Goal: Task Accomplishment & Management: Manage account settings

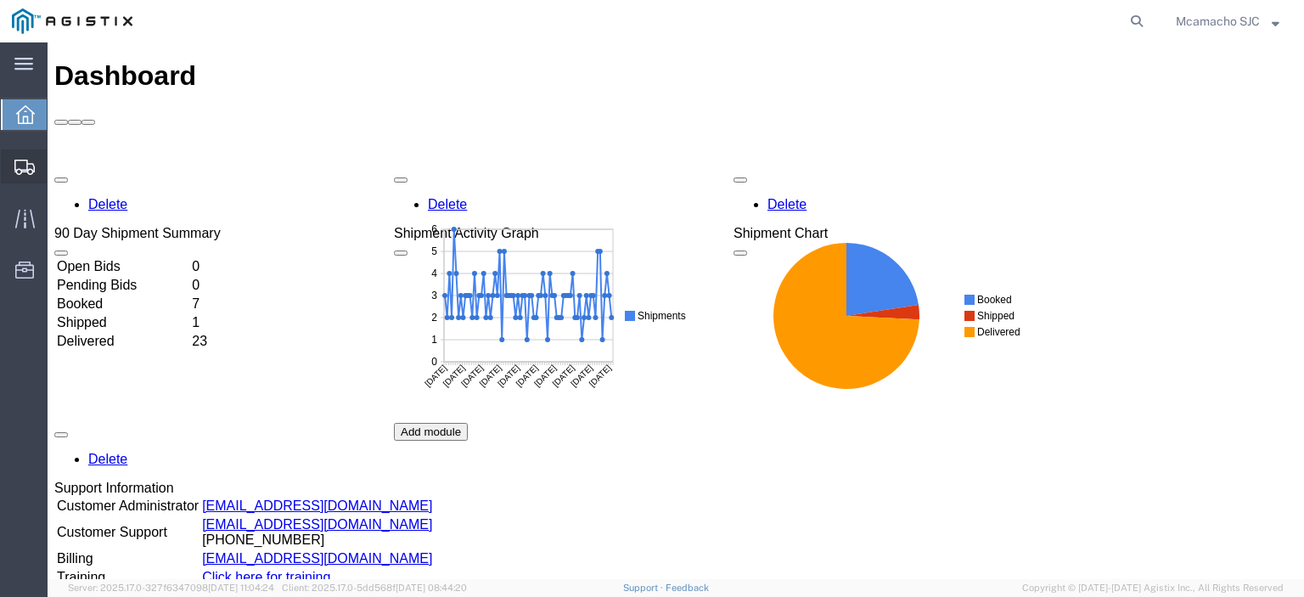
click at [59, 162] on span "Shipments" at bounding box center [53, 166] width 12 height 34
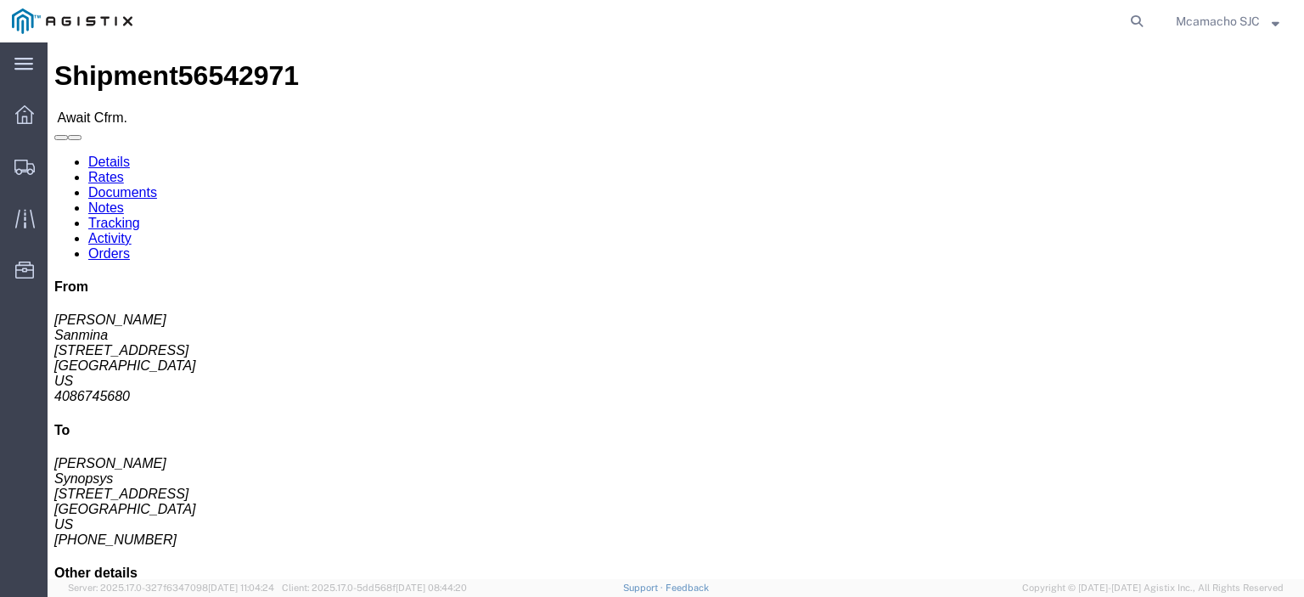
click link "Confirm"
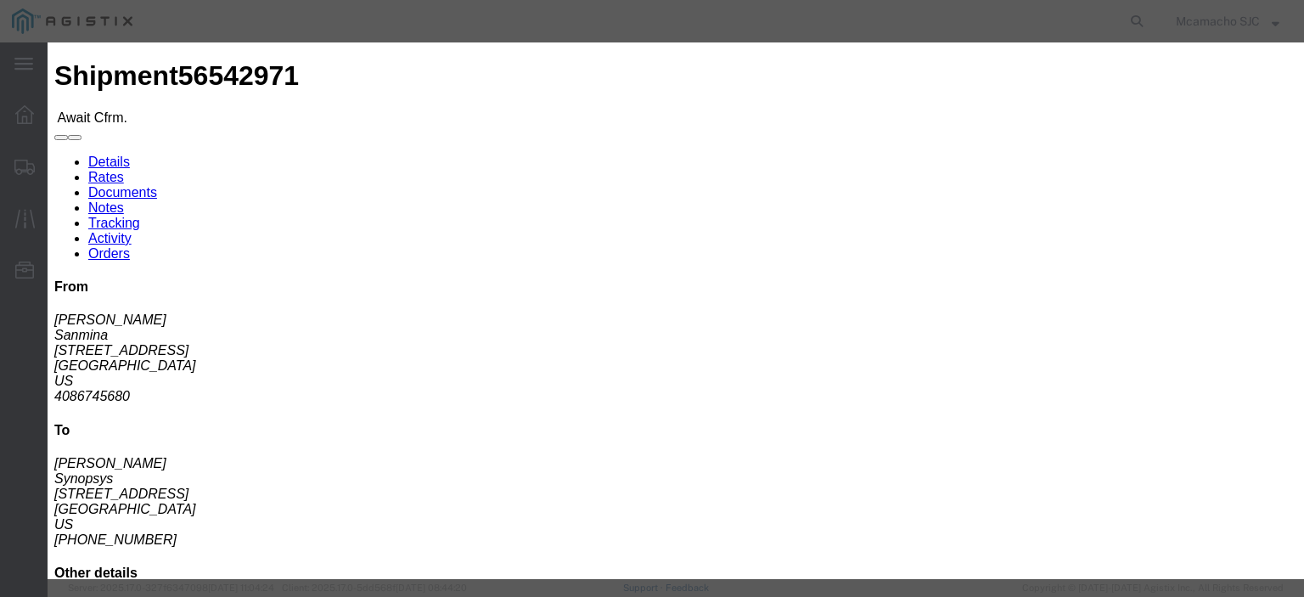
click input "text"
type input "1000975016"
click input "text"
type input "[PERSON_NAME]"
click input "text"
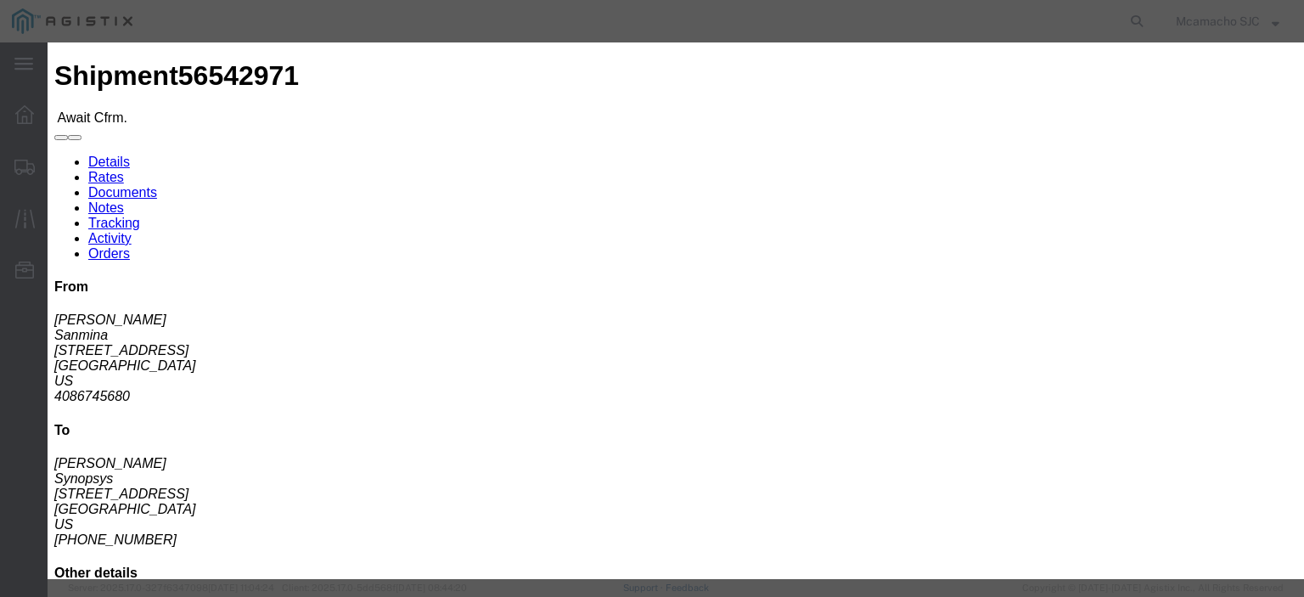
type input "4084571280"
click div "Confirmation Details Use my profile Bill of Lading Number 1000975016 Person Mon…"
click fieldset "Confirmation Details Use my profile Bill of Lading Number 1000975016 Person Mon…"
click select "Select Midnight 1 am 2 am 3 am 4 am 5 am 6 am 7 am 8 am 9 am 10 am 11 am 12 Noo…"
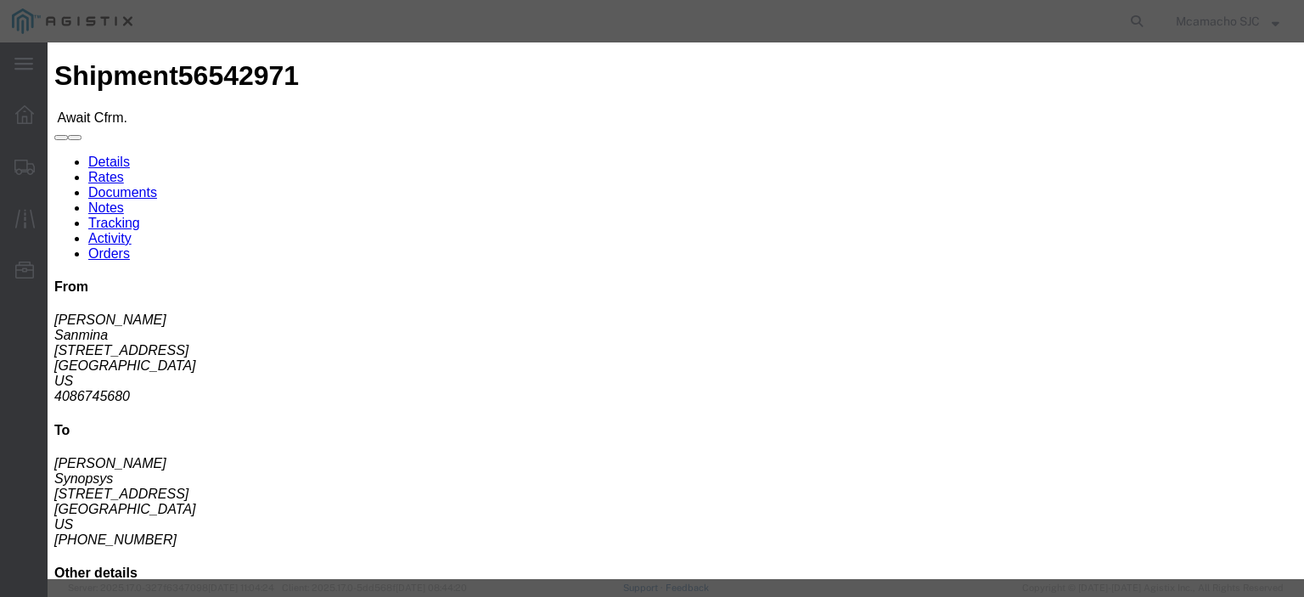
select select "1400"
click select "Select Midnight 1 am 2 am 3 am 4 am 5 am 6 am 7 am 8 am 9 am 10 am 11 am 12 Noo…"
click input "[DATE]"
click td "19"
type input "[DATE]"
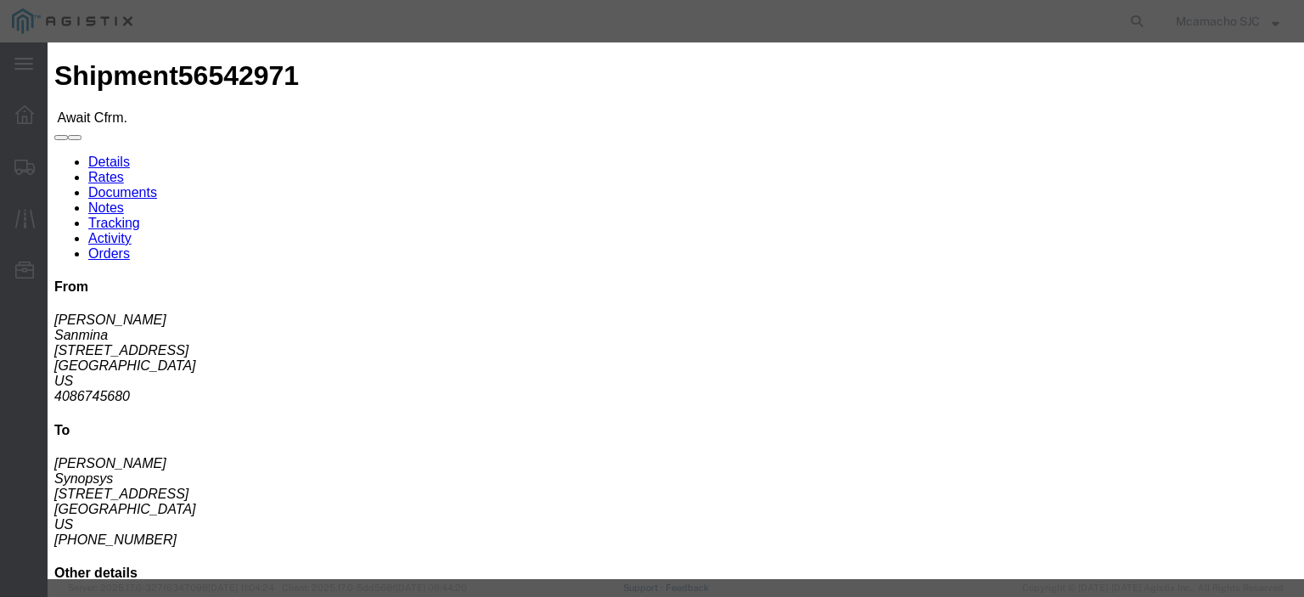
click select "Select Midnight 1 am 2 am 3 am 4 am 5 am 6 am 7 am 8 am 9 am 10 am 11 am 12 Noo…"
select select "1600"
click select "Select Midnight 1 am 2 am 3 am 4 am 5 am 6 am 7 am 8 am 9 am 10 am 11 am 12 Noo…"
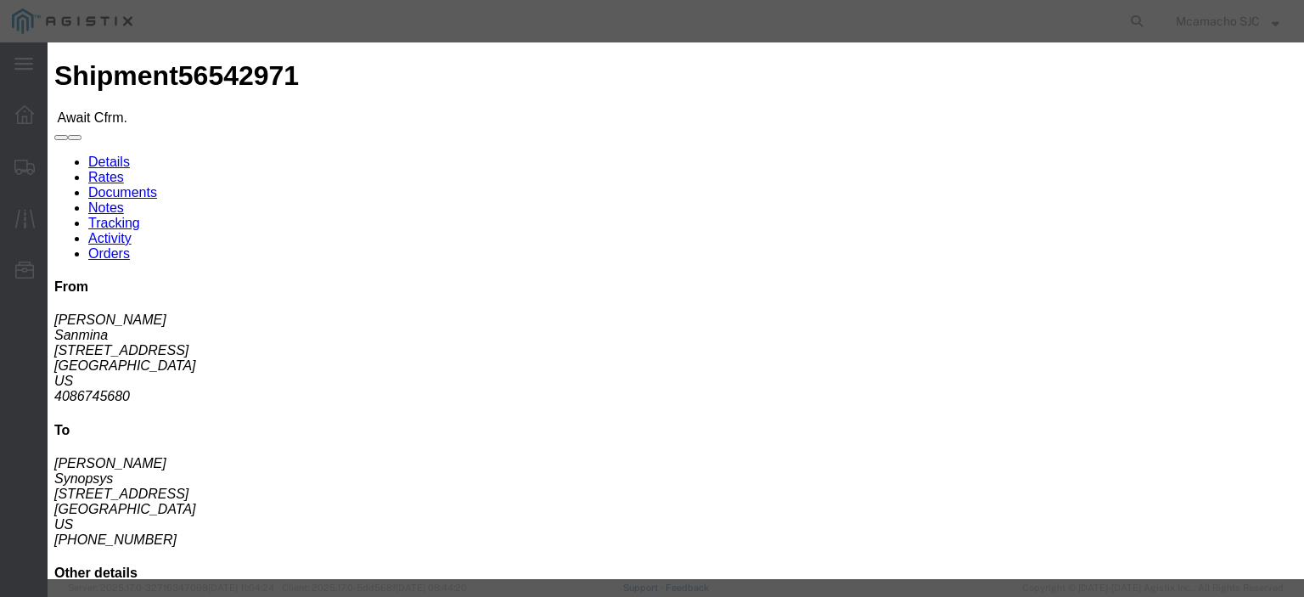
click button "Submit"
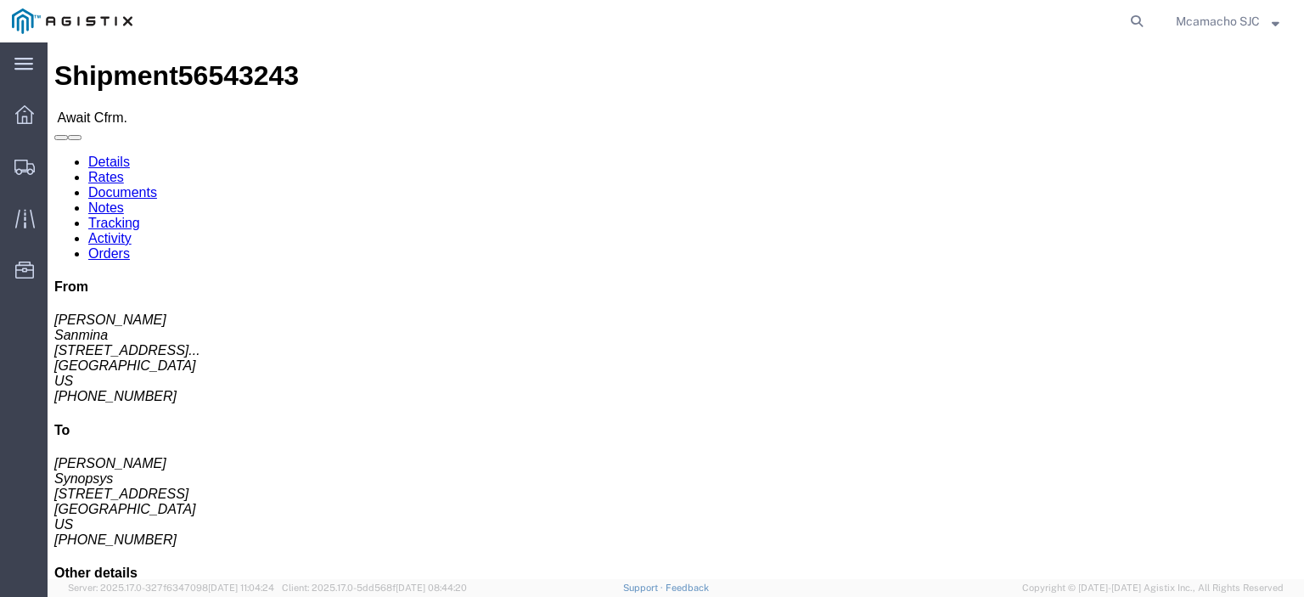
click link "Confirm"
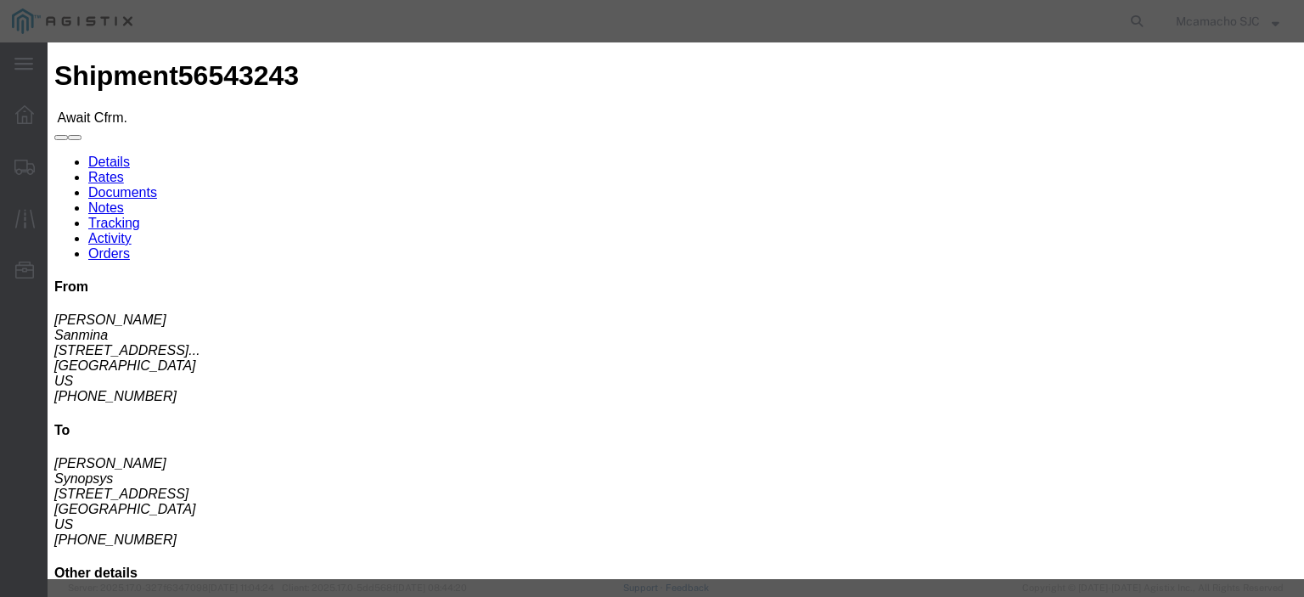
drag, startPoint x: 429, startPoint y: 207, endPoint x: 569, endPoint y: 189, distance: 141.2
click input "text"
type input "1000975019"
click input "text"
type input "[PERSON_NAME]"
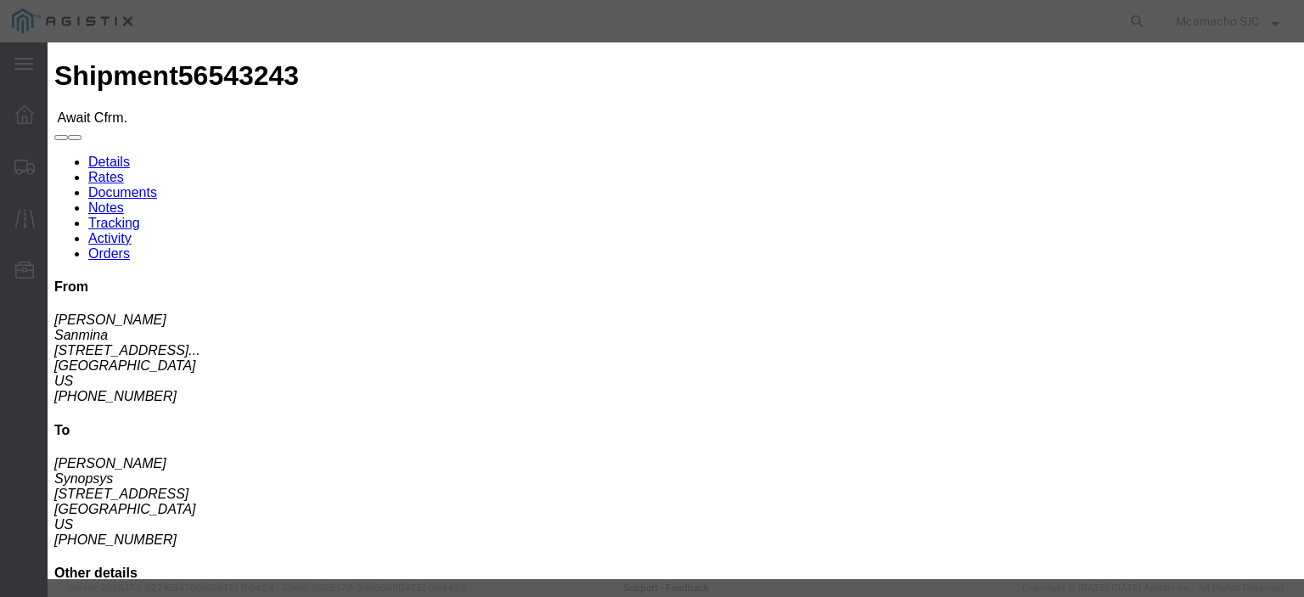
click input "text"
type input "4084571280"
click select "Select Midnight 1 am 2 am 3 am 4 am 5 am 6 am 7 am 8 am 9 am 10 am 11 am 12 Noo…"
select select "1400"
click select "Select Midnight 1 am 2 am 3 am 4 am 5 am 6 am 7 am 8 am 9 am 10 am 11 am 12 Noo…"
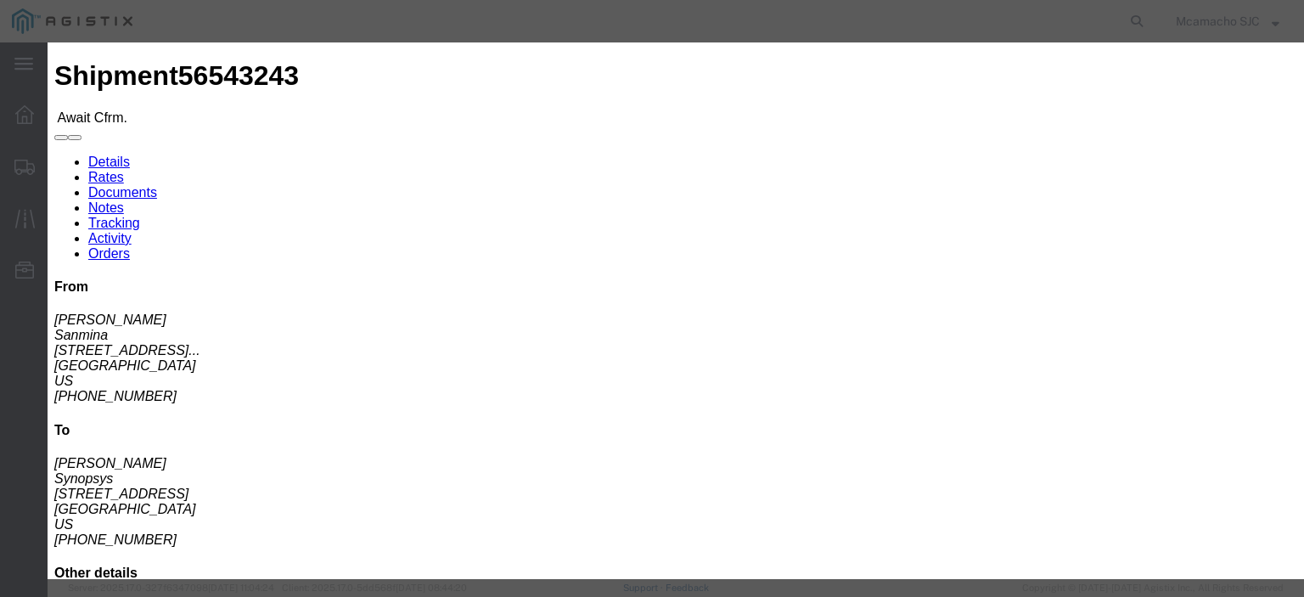
click div "Confirmation Details Use my profile Bill of Lading Number 1000975019 Person Mon…"
click input "[DATE]"
click td "19"
type input "[DATE]"
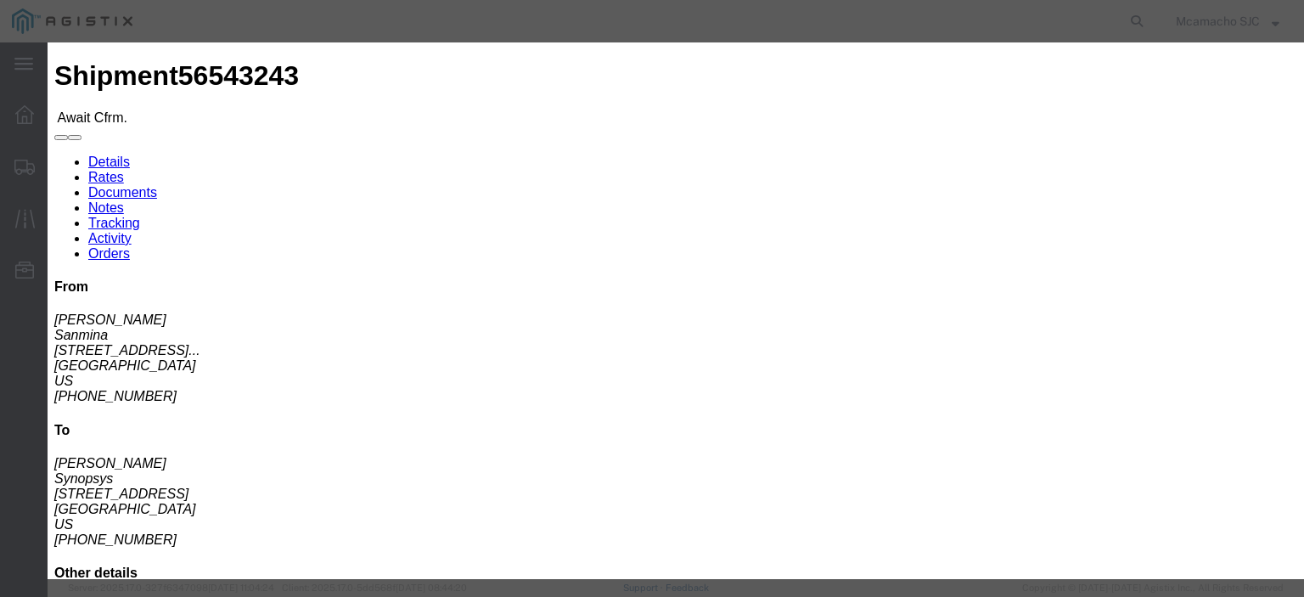
click select "Select Midnight 1 am 2 am 3 am 4 am 5 am 6 am 7 am 8 am 9 am 10 am 11 am 12 Noo…"
select select "1600"
click select "Select Midnight 1 am 2 am 3 am 4 am 5 am 6 am 7 am 8 am 9 am 10 am 11 am 12 Noo…"
click button "Submit"
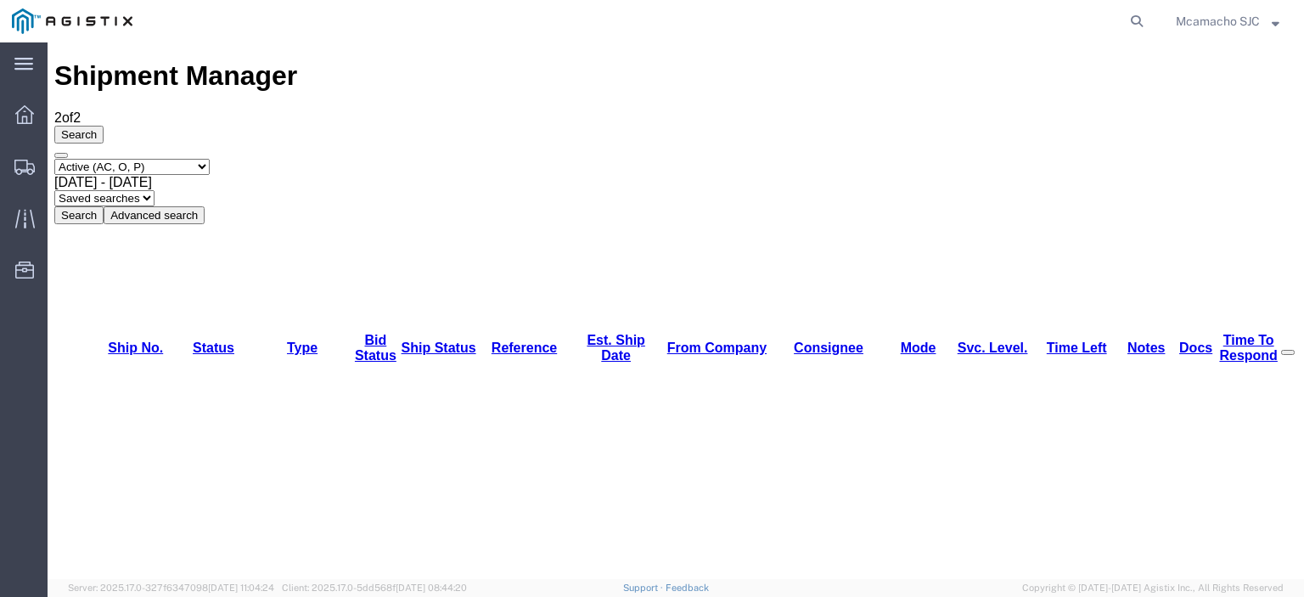
click at [171, 159] on select "Select status Active (AC, O, P) All Approved Awaiting Confirmation (AC) Booked …" at bounding box center [131, 167] width 155 height 16
select select "BOOK"
click at [54, 159] on select "Select status Active (AC, O, P) All Approved Awaiting Confirmation (AC) Booked …" at bounding box center [131, 167] width 155 height 16
click at [104, 206] on button "Search" at bounding box center [78, 215] width 49 height 18
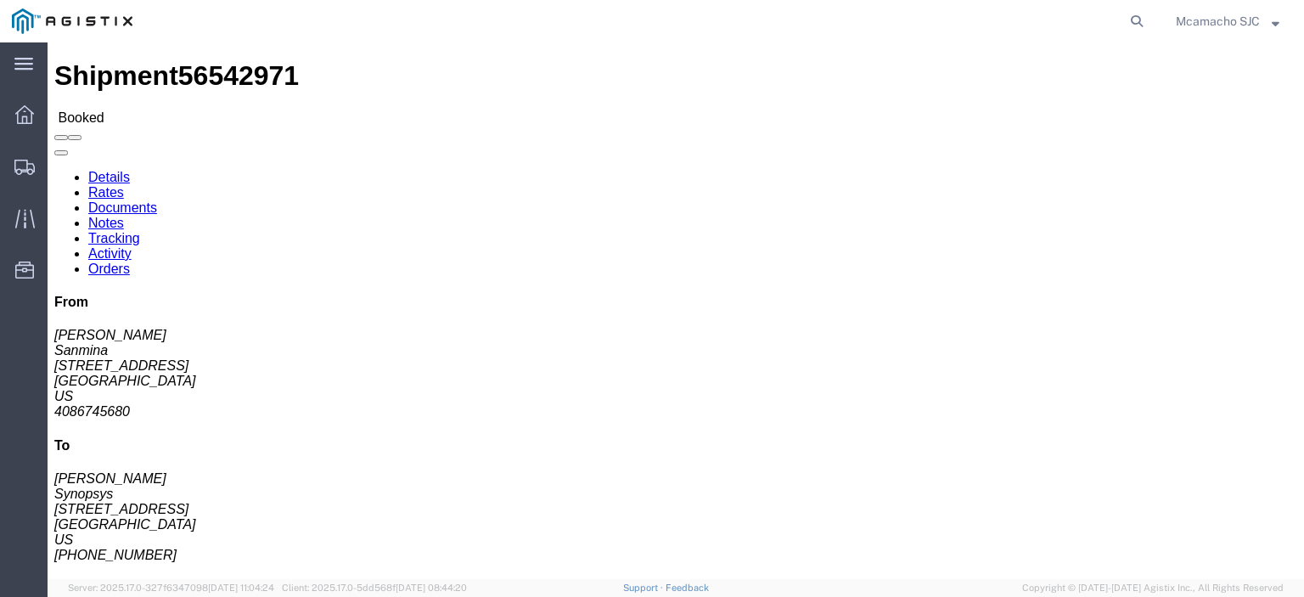
click link "Documents"
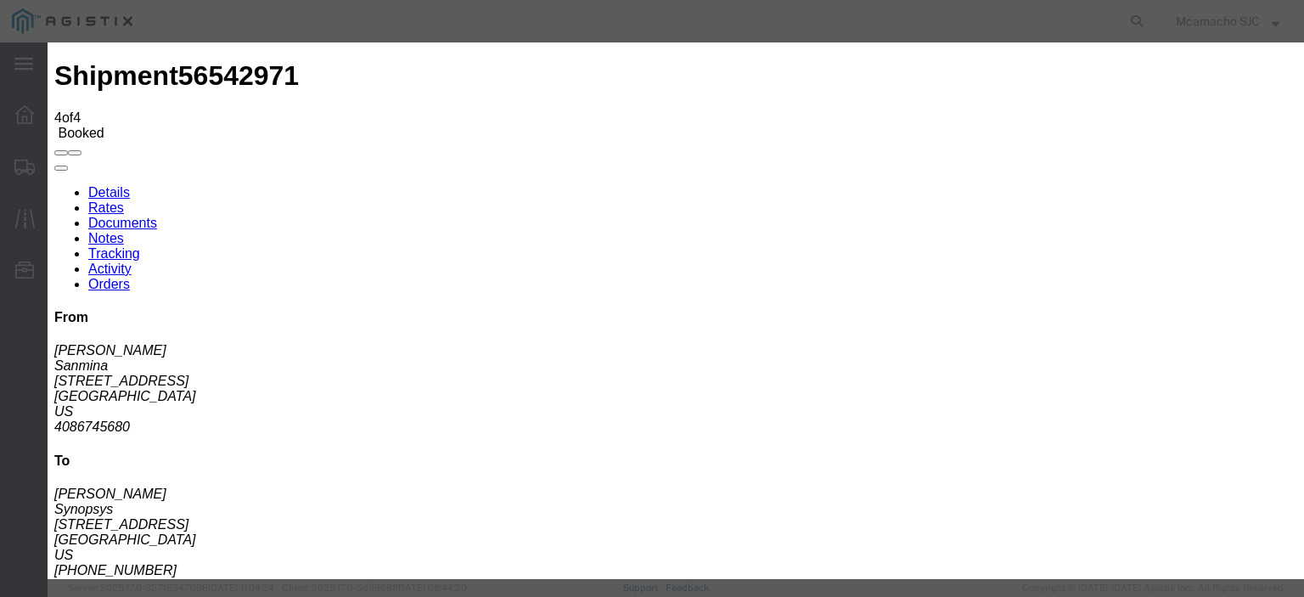
type input "C:\fakepath\1000975016.pdf"
type input "AIRGROUP"
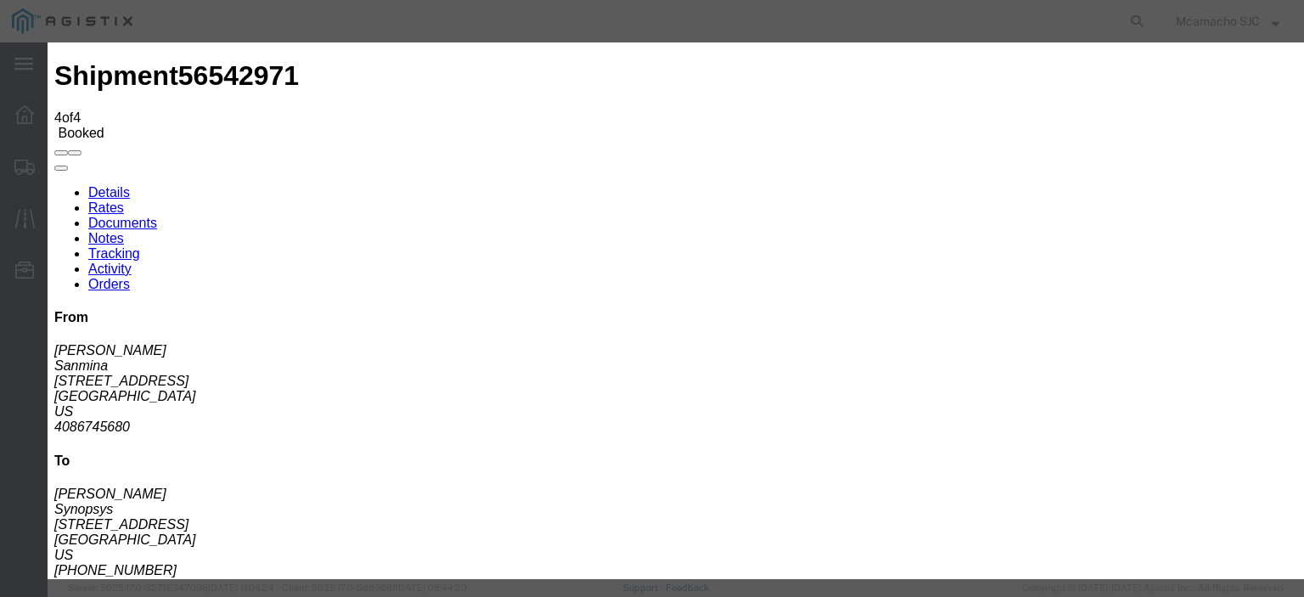
type input "A"
type input "HAWB"
select select "BILL_OF_LADING"
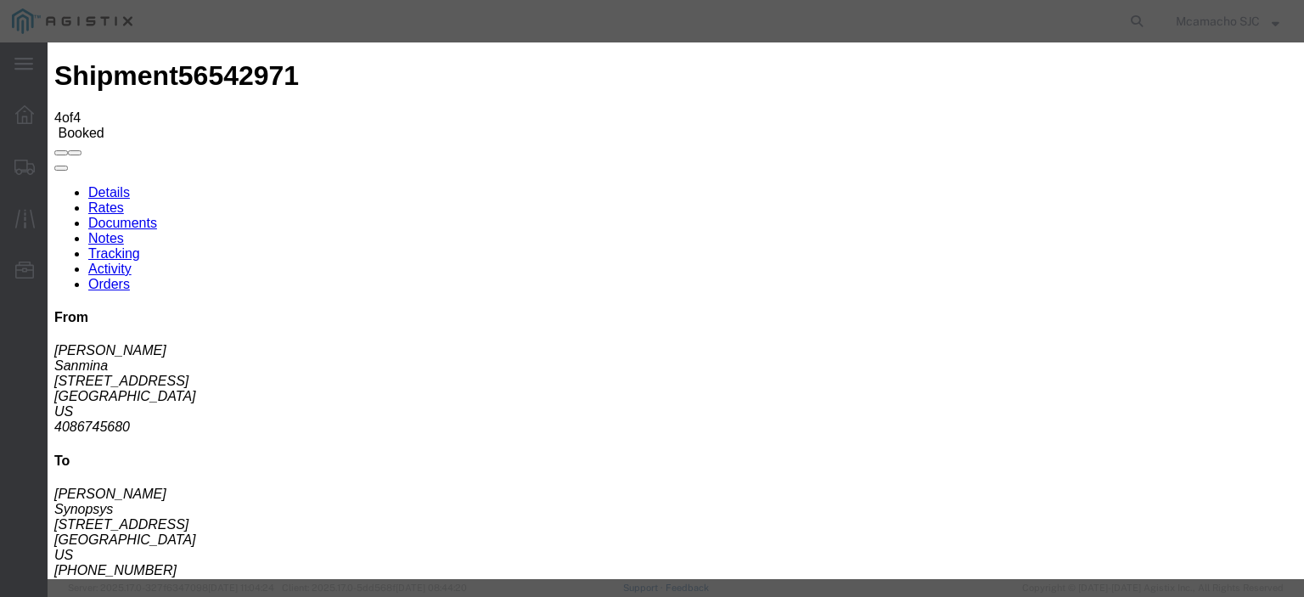
select select
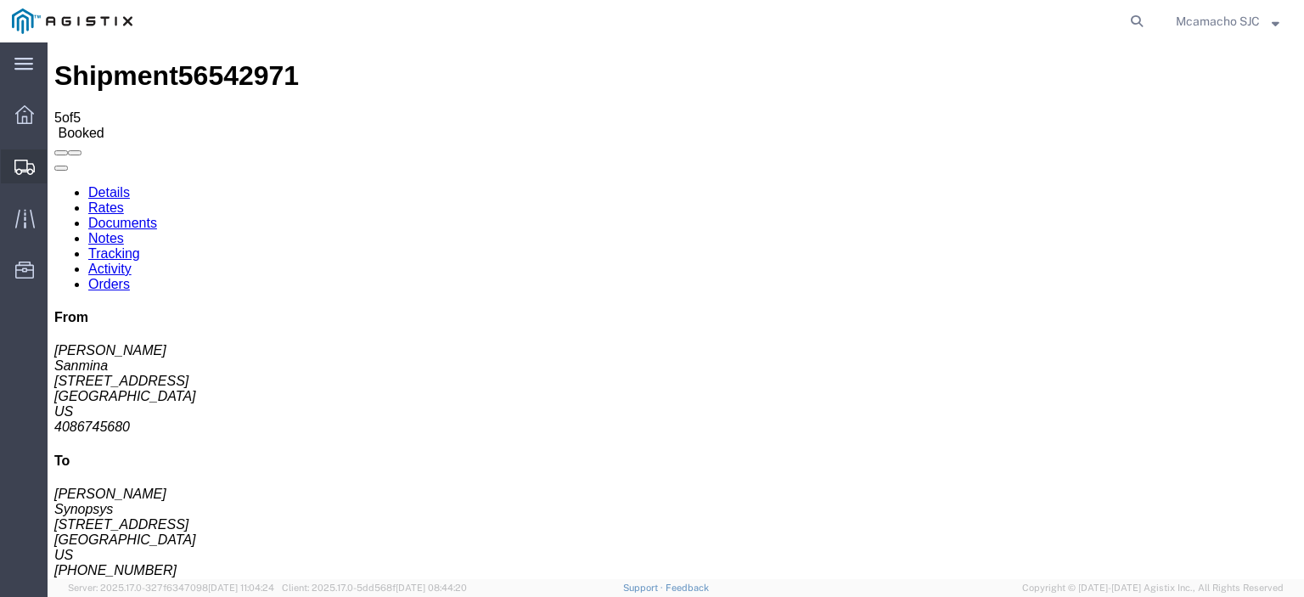
click at [59, 162] on span "Shipments" at bounding box center [53, 166] width 12 height 34
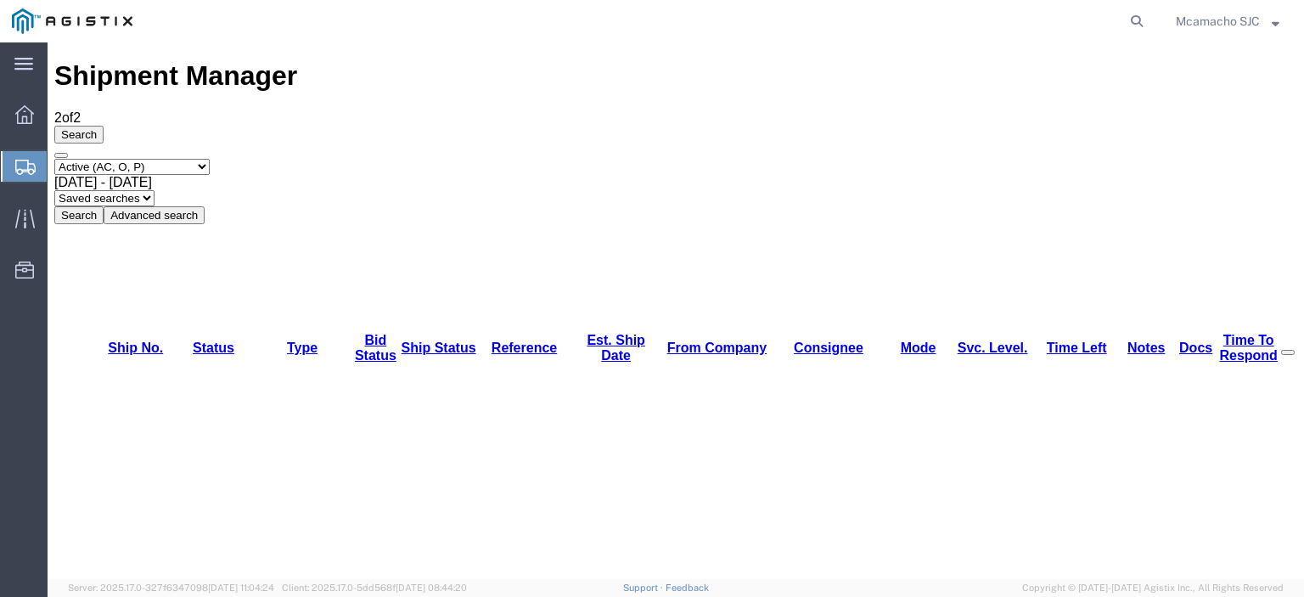
click at [143, 159] on select "Select status Active (AC, O, P) All Approved Awaiting Confirmation (AC) Booked …" at bounding box center [131, 167] width 155 height 16
select select "BOOK"
click at [54, 159] on select "Select status Active (AC, O, P) All Approved Awaiting Confirmation (AC) Booked …" at bounding box center [131, 167] width 155 height 16
click at [104, 206] on button "Search" at bounding box center [78, 215] width 49 height 18
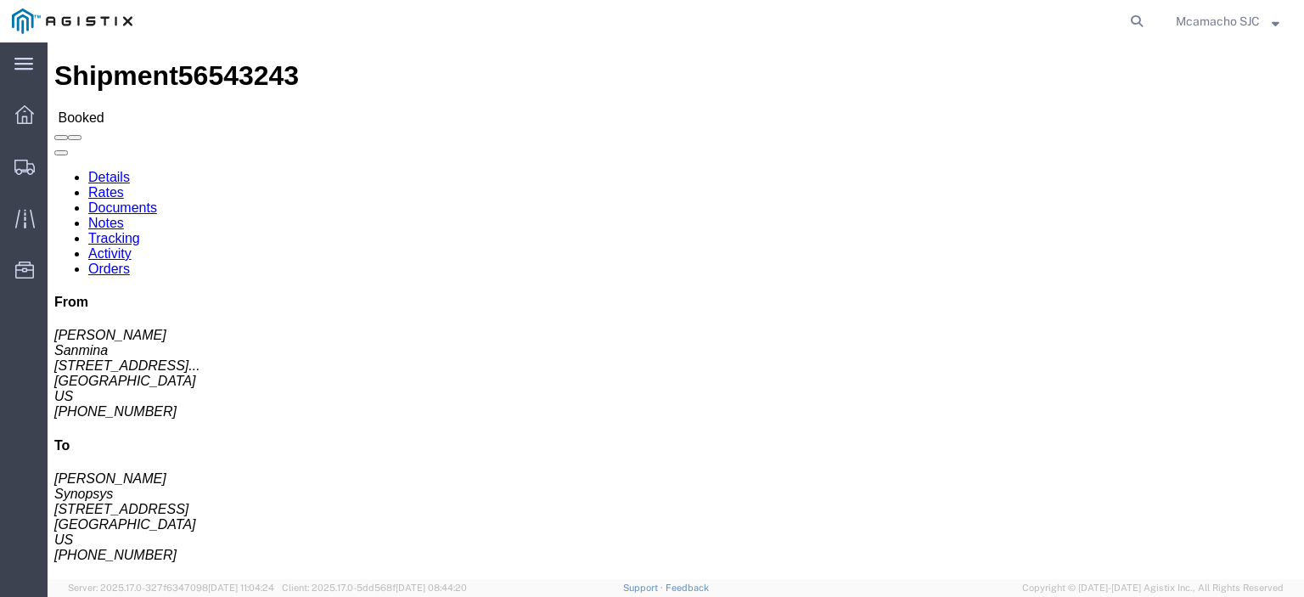
click link "Documents"
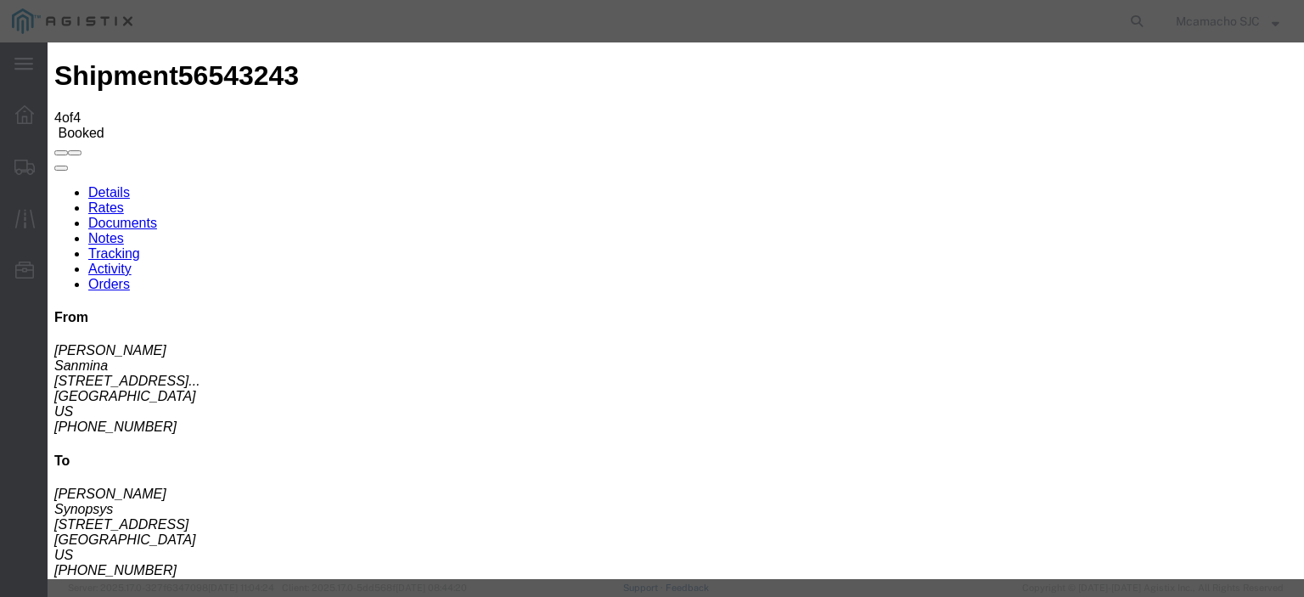
type input "C:\fakepath\1000975019.pdf"
type input "AIRGROUP"
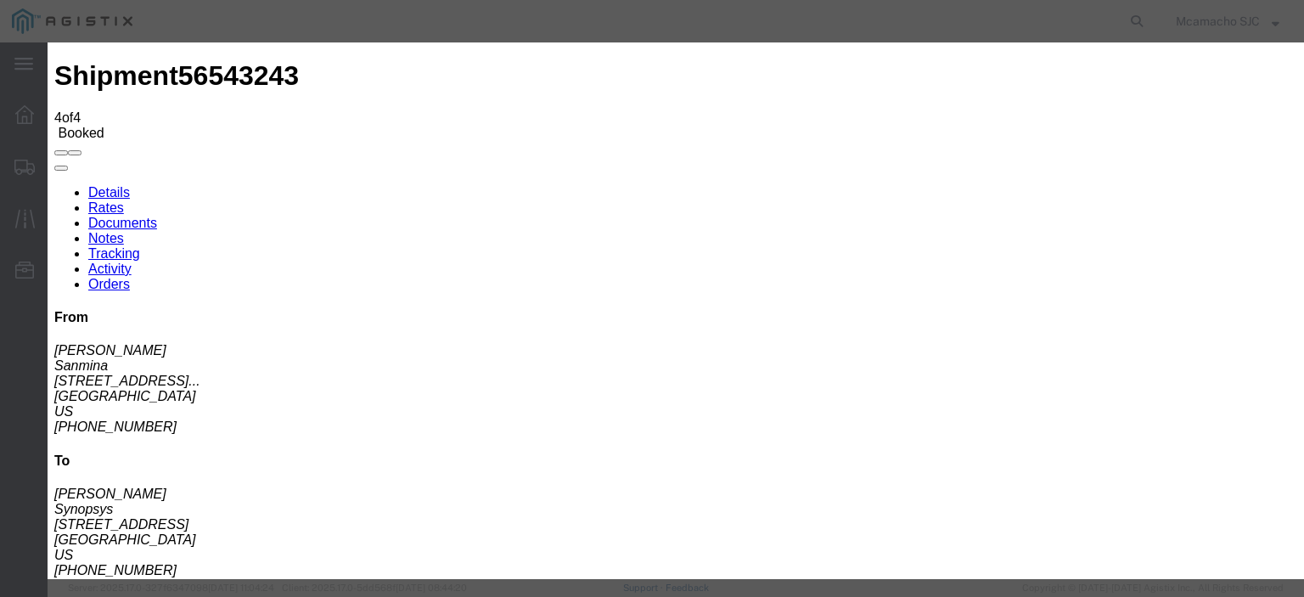
type input "HAWB"
select select "BILL_OF_LADING"
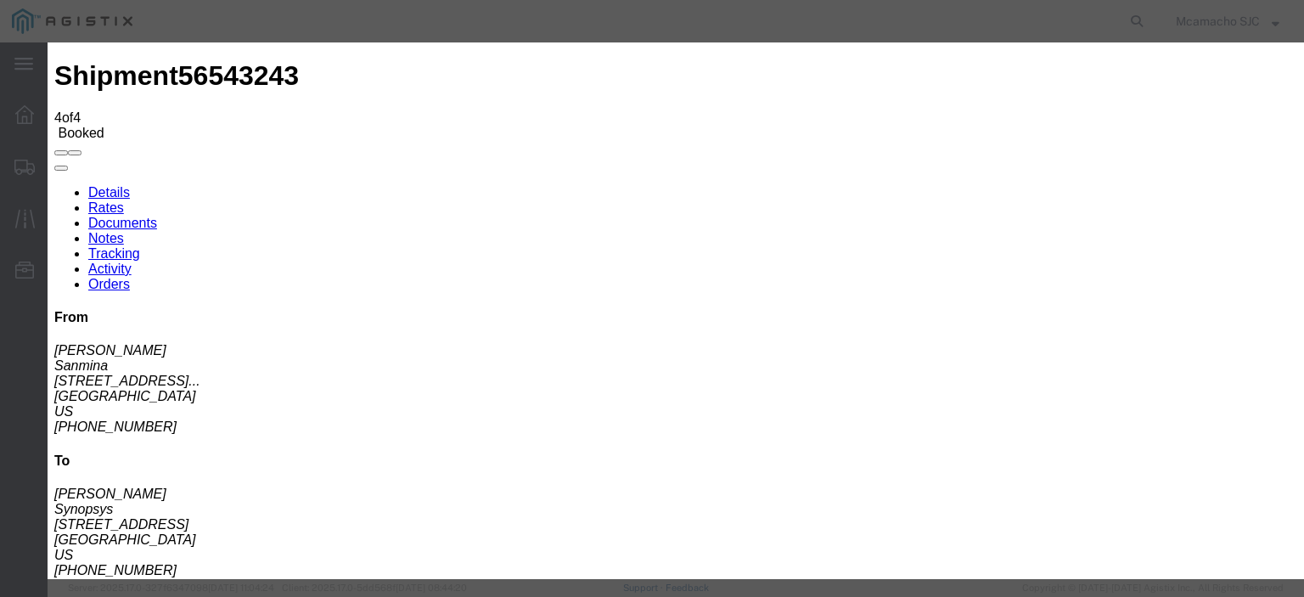
select select
